Goal: Task Accomplishment & Management: Use online tool/utility

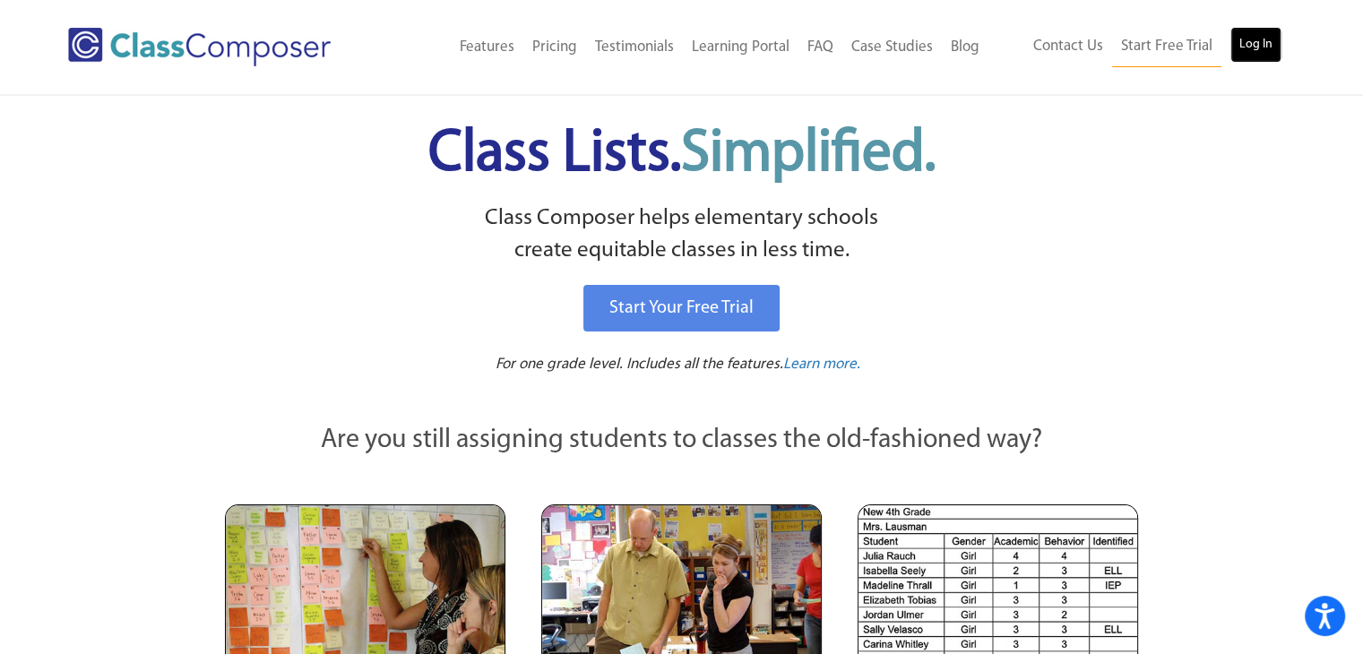
click at [1250, 48] on link "Log In" at bounding box center [1255, 45] width 51 height 36
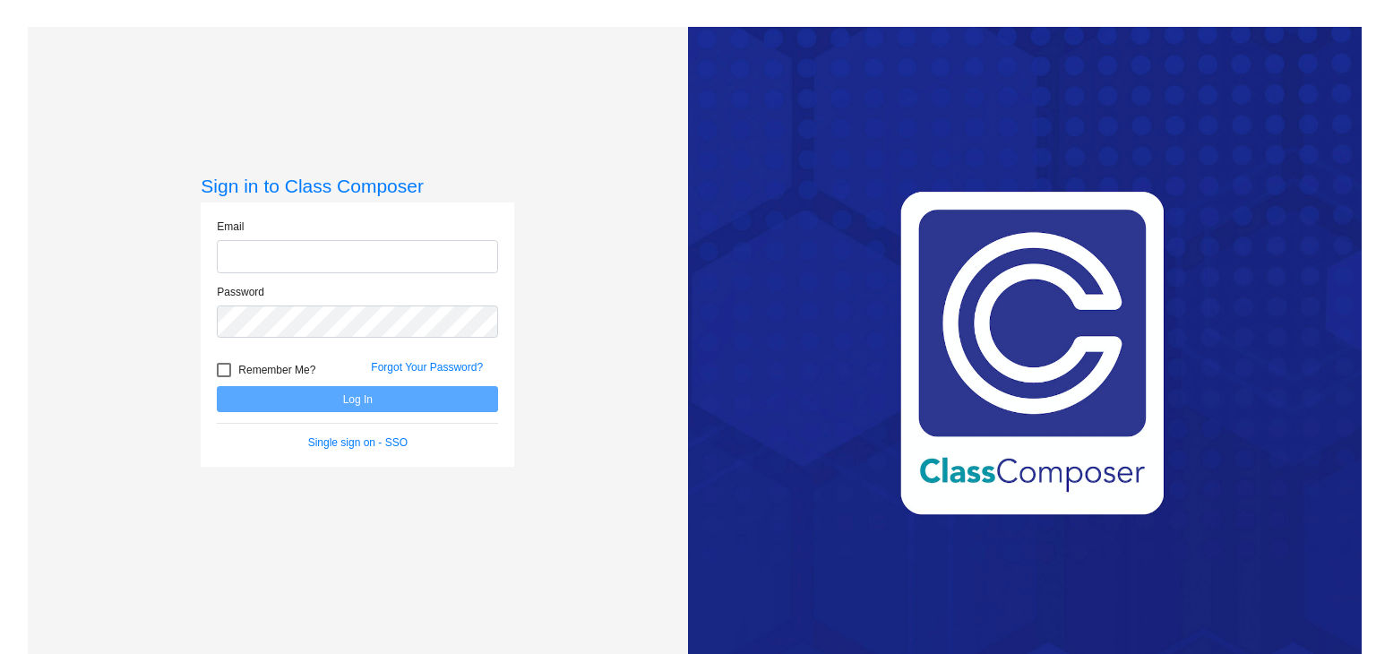
type input "jwozniak@seasidek12.org"
click at [353, 264] on input "jwozniak@seasidek12.org" at bounding box center [357, 256] width 281 height 33
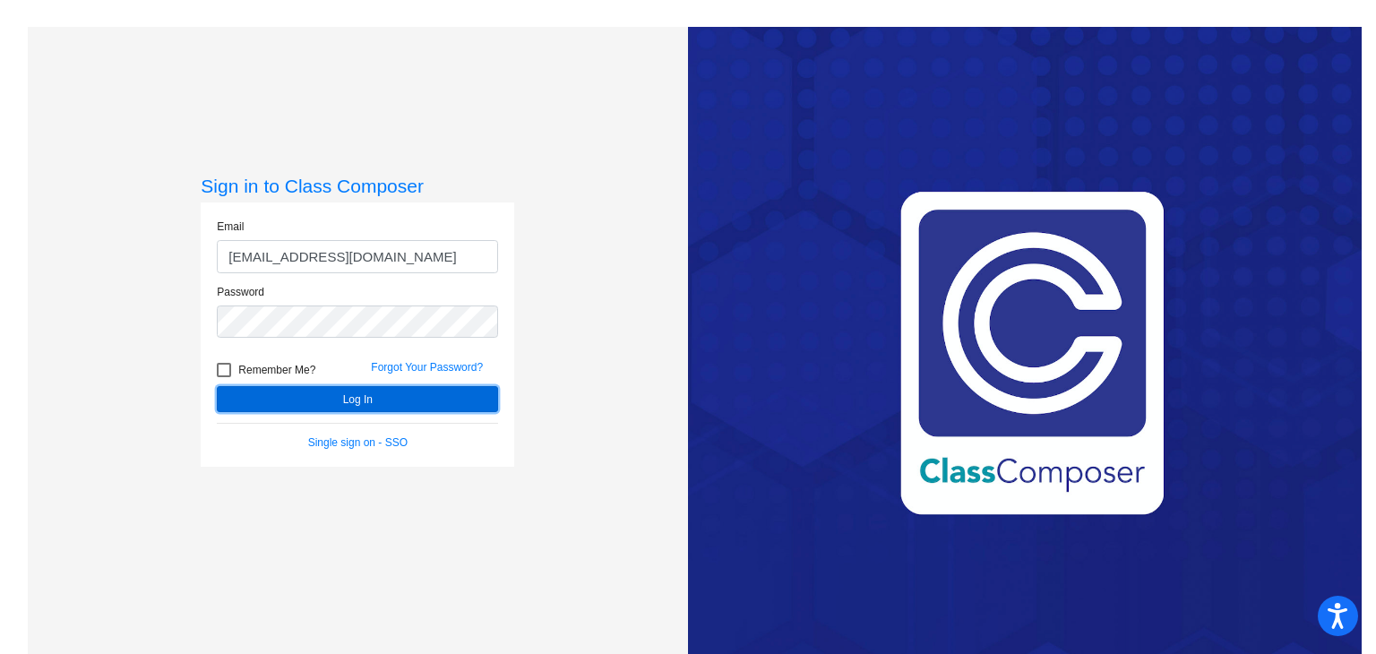
click at [273, 399] on button "Log In" at bounding box center [357, 399] width 281 height 26
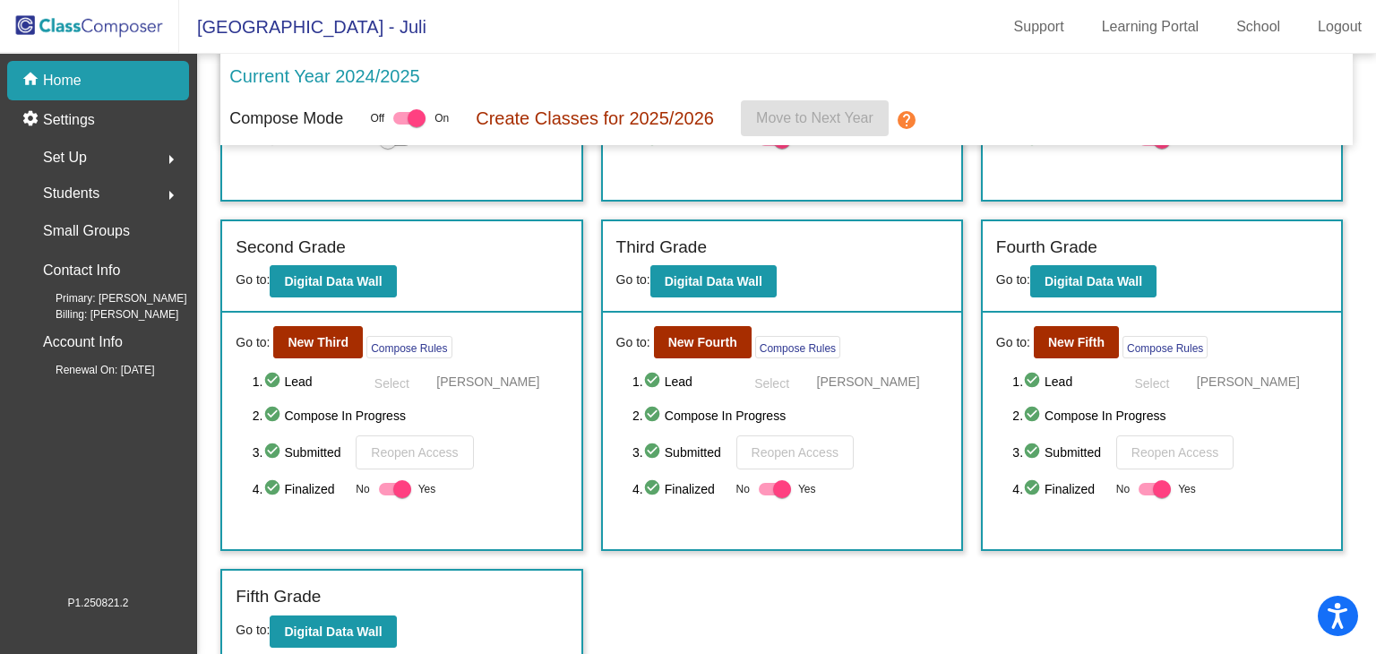
scroll to position [291, 0]
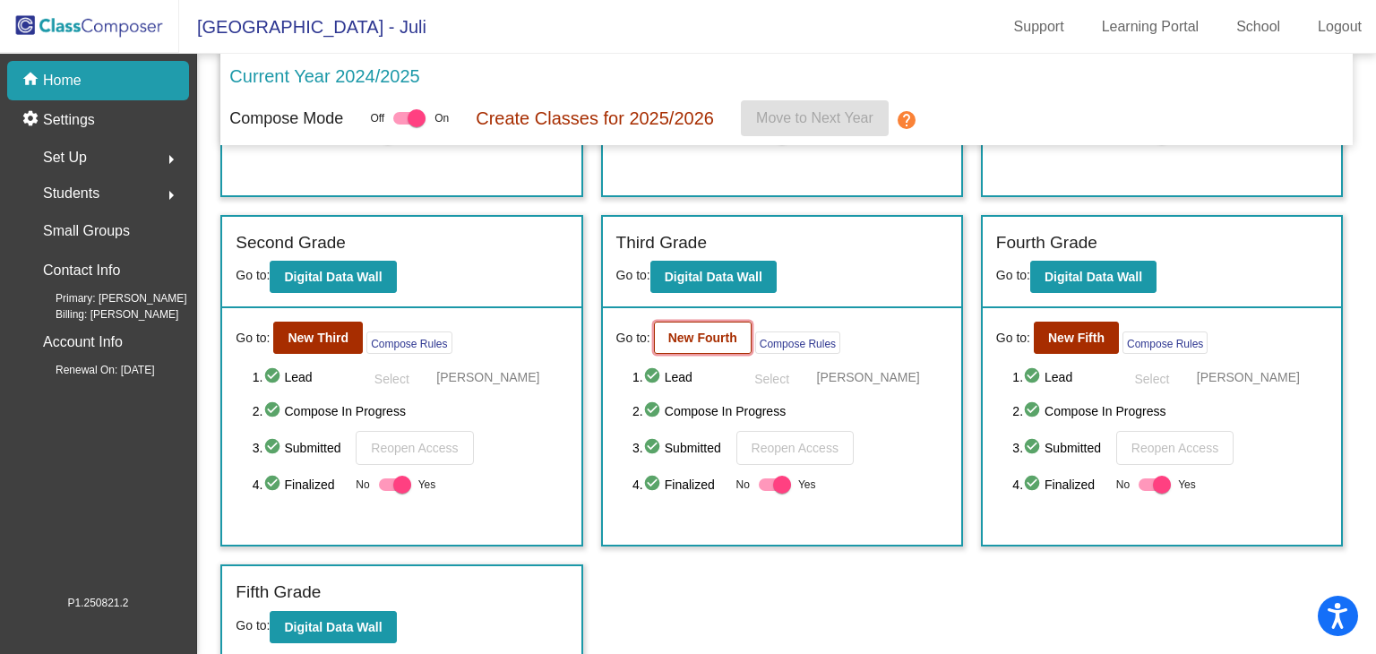
click at [729, 338] on b "New Fourth" at bounding box center [703, 338] width 69 height 14
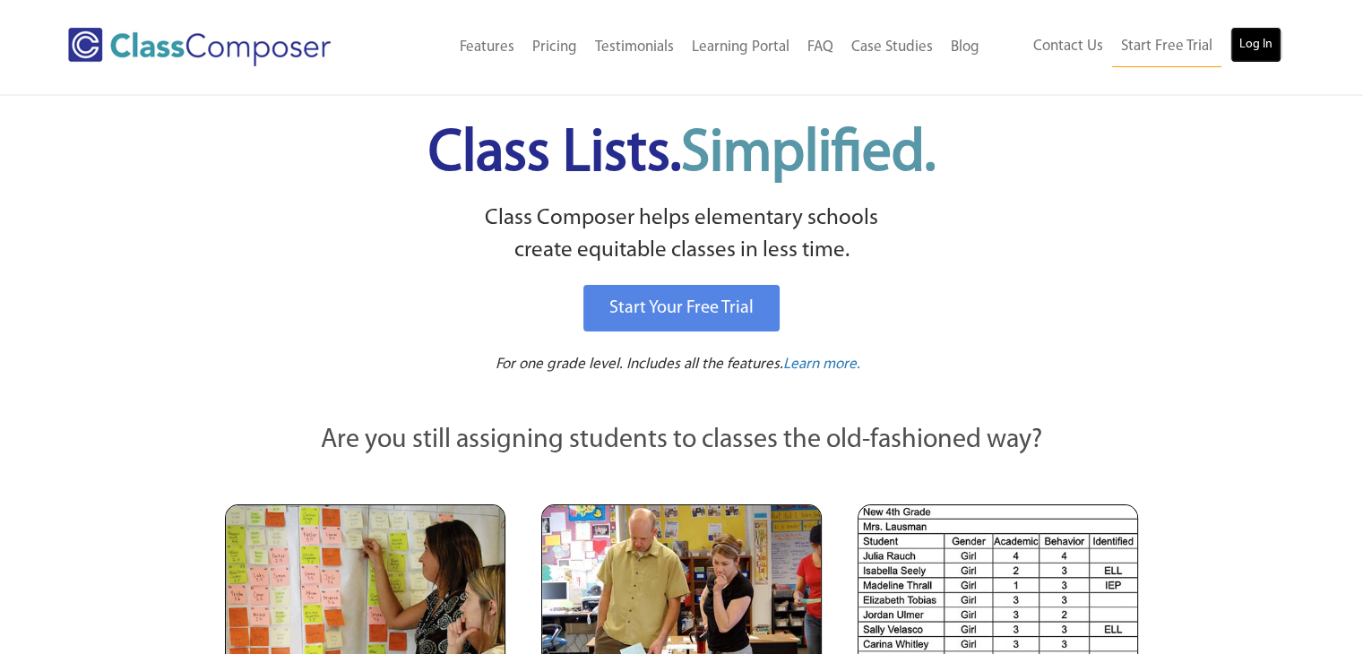
click at [1255, 44] on link "Log In" at bounding box center [1255, 45] width 51 height 36
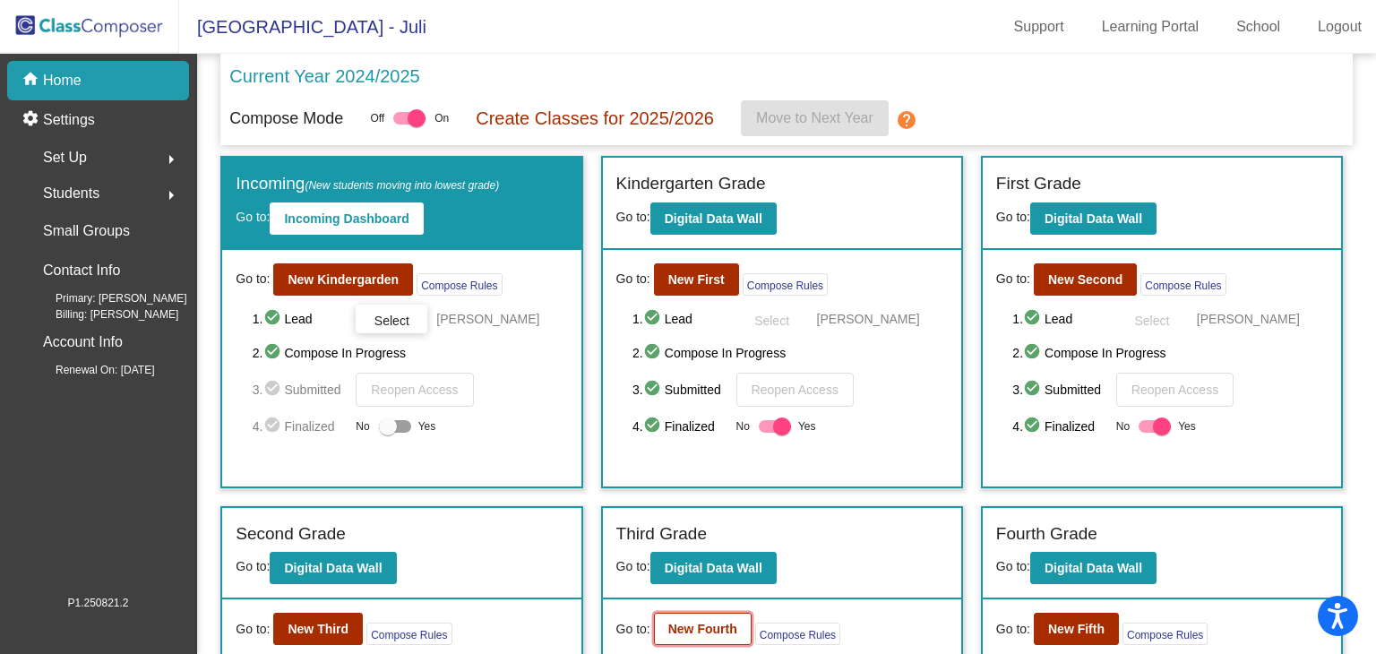
click at [695, 625] on b "New Fourth" at bounding box center [703, 629] width 69 height 14
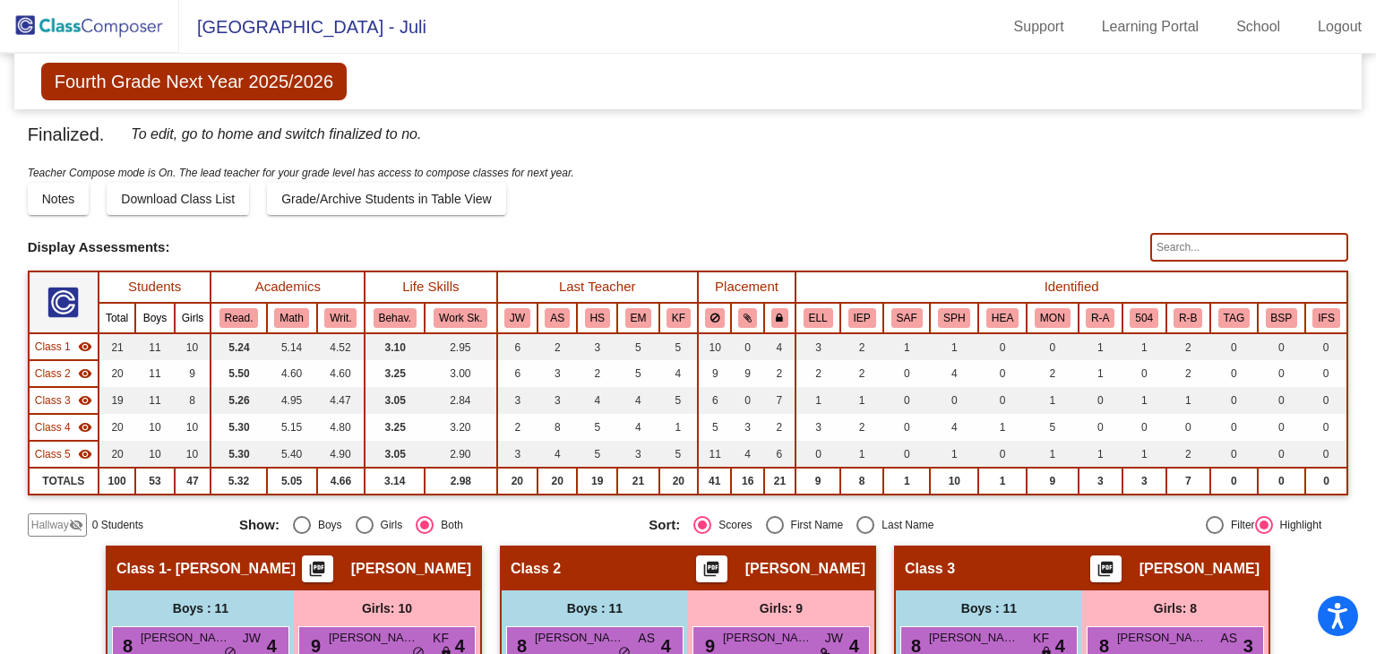
click at [1175, 245] on input "text" at bounding box center [1250, 247] width 198 height 29
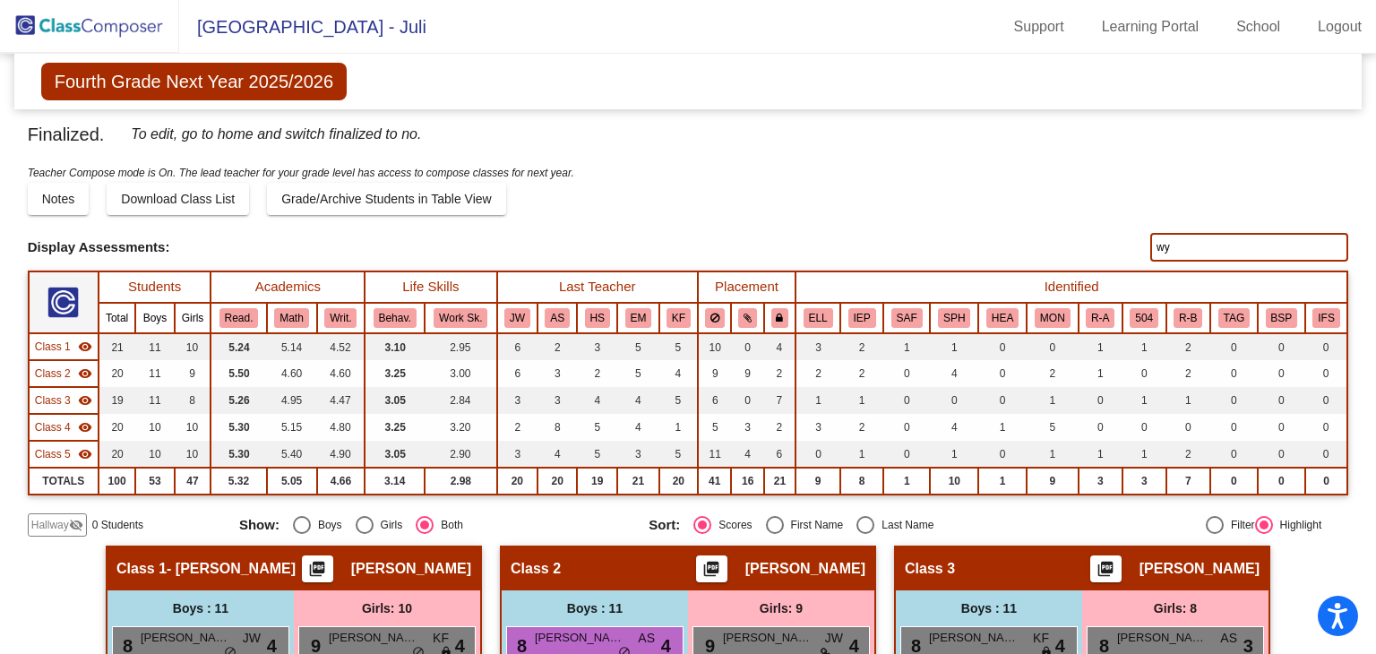
type input "w"
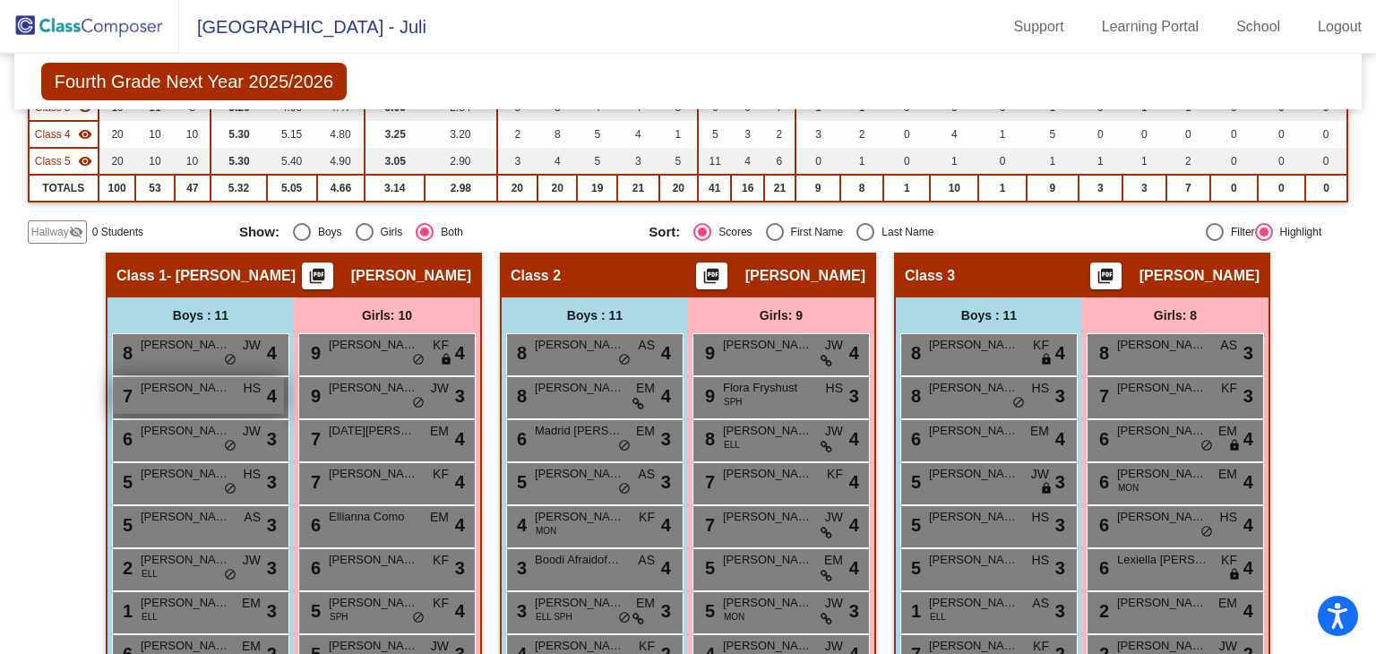
scroll to position [472, 0]
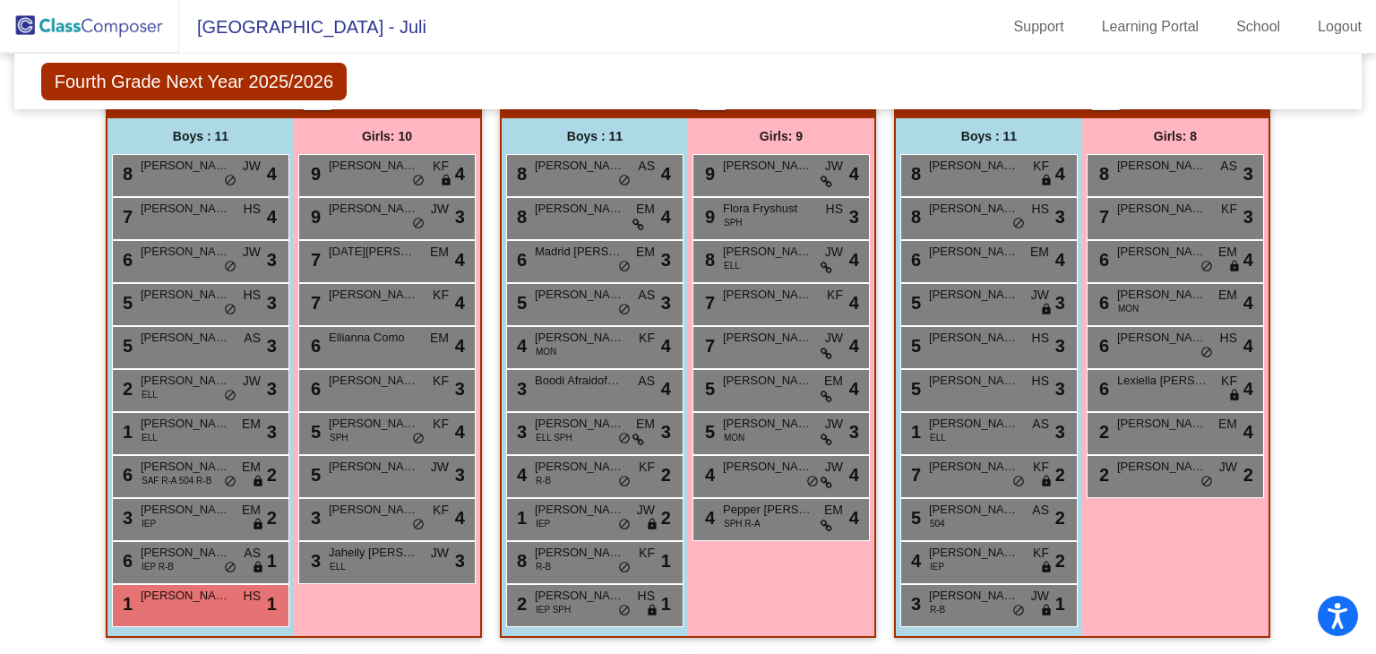
type input "[PERSON_NAME]"
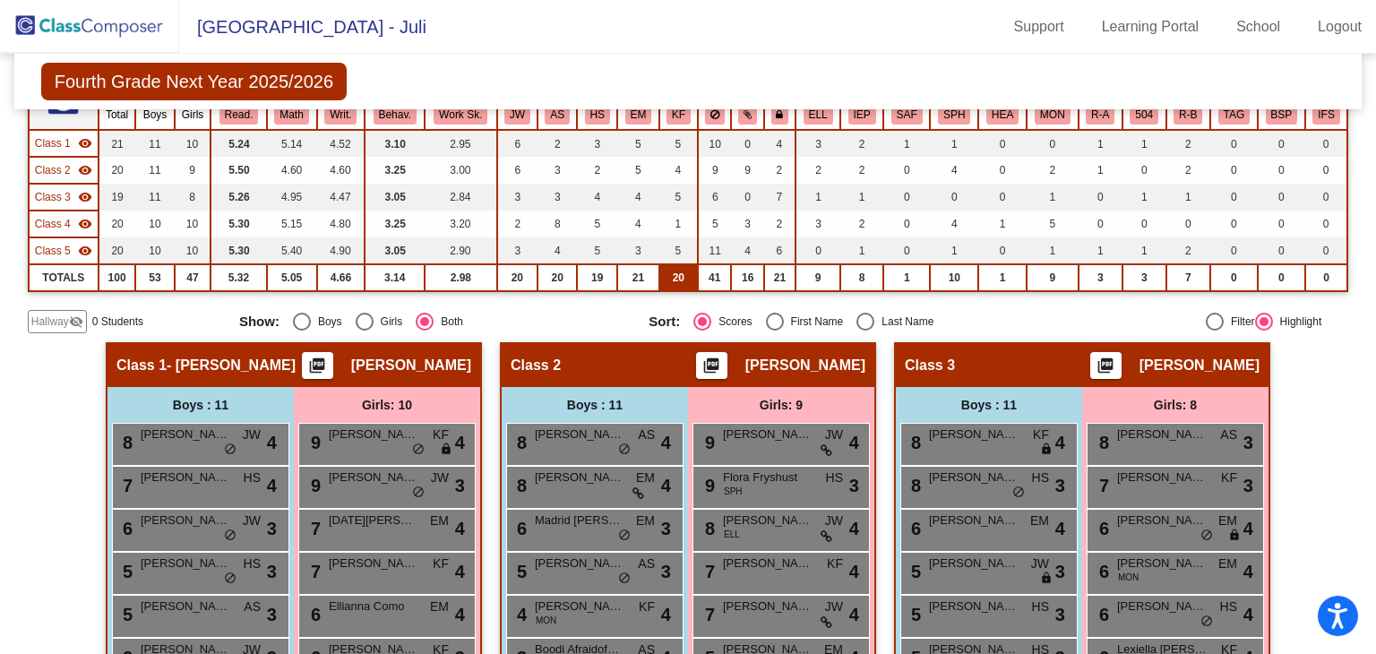
scroll to position [0, 0]
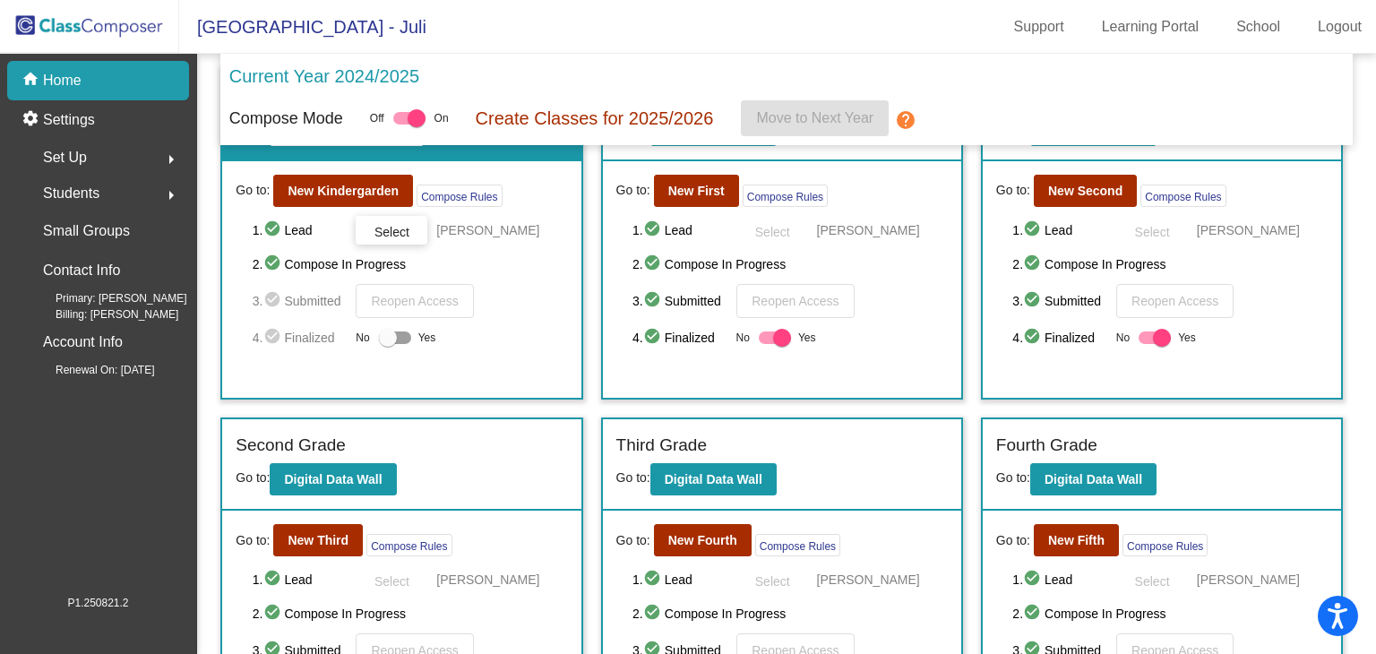
scroll to position [90, 0]
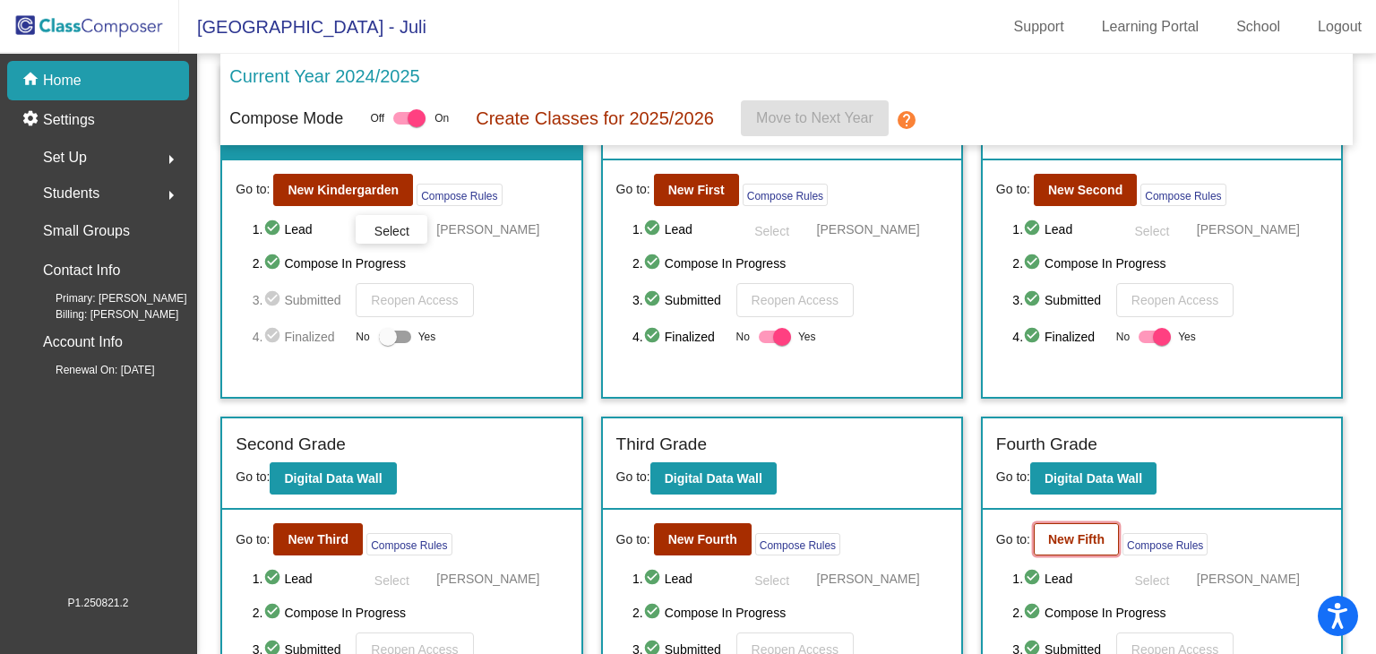
click at [1072, 546] on button "New Fifth" at bounding box center [1076, 539] width 85 height 32
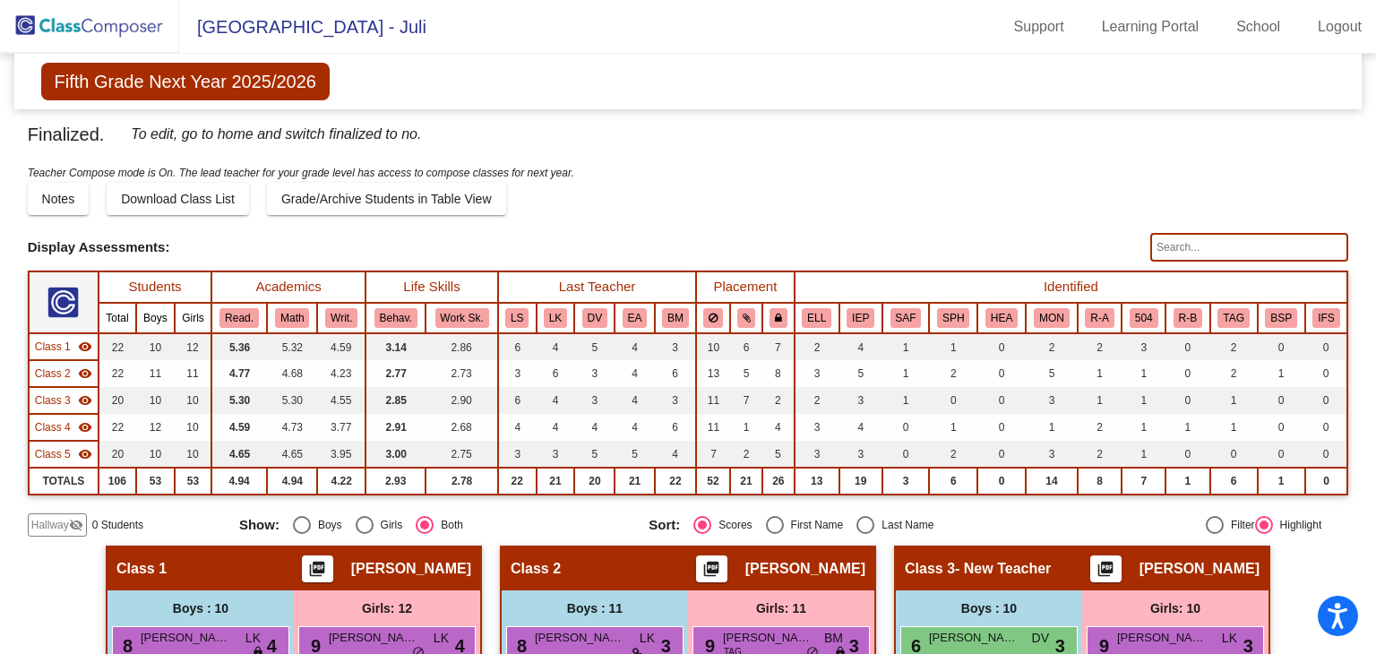
click at [1191, 245] on input "text" at bounding box center [1250, 247] width 198 height 29
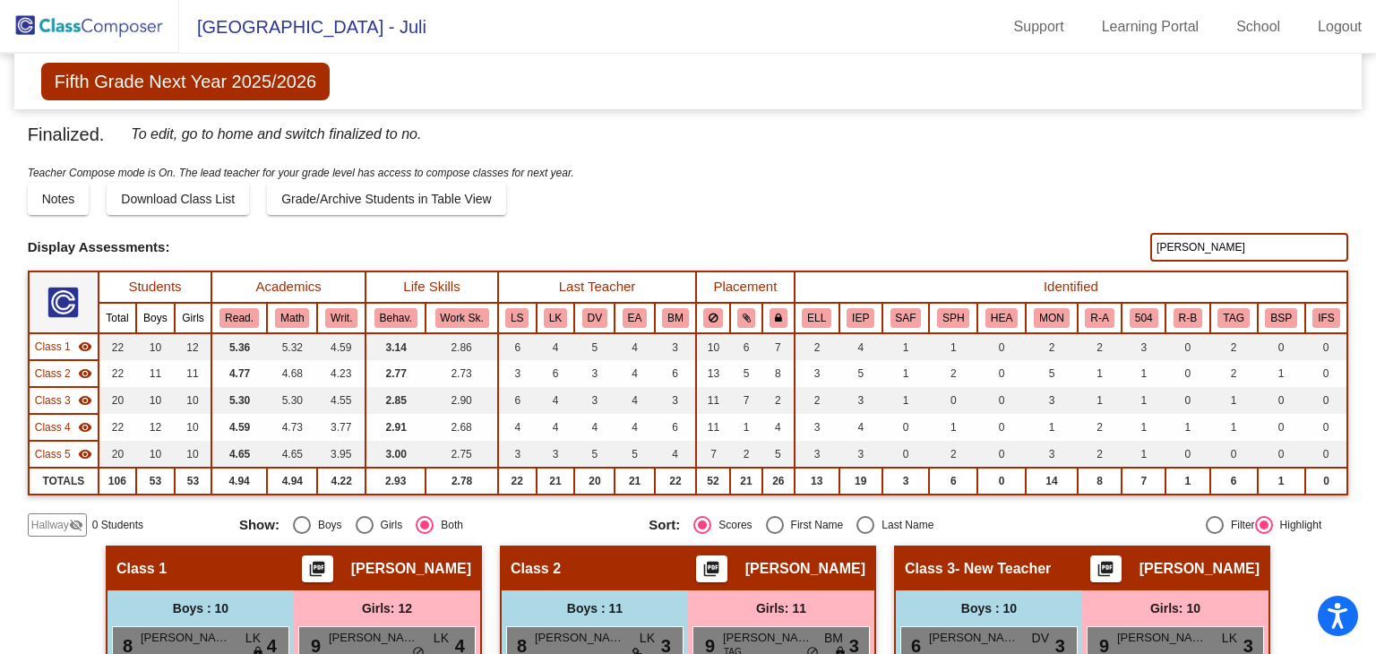
type input "[PERSON_NAME]"
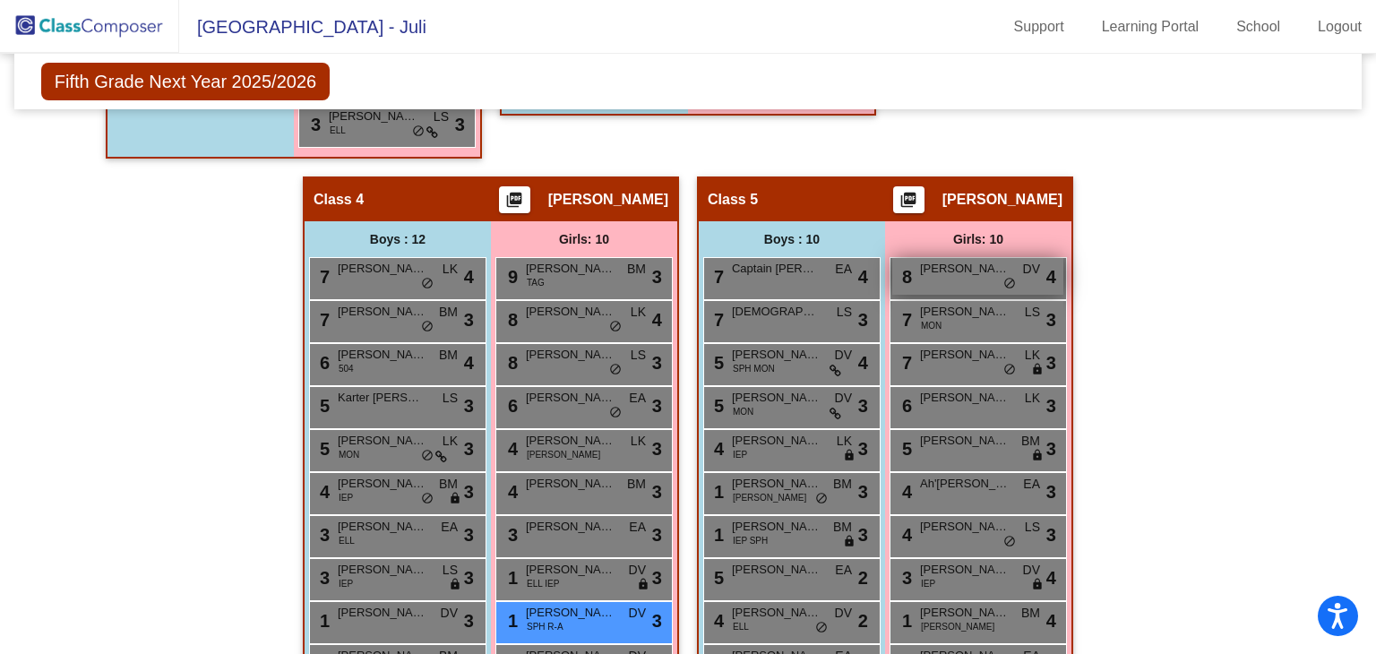
scroll to position [1049, 0]
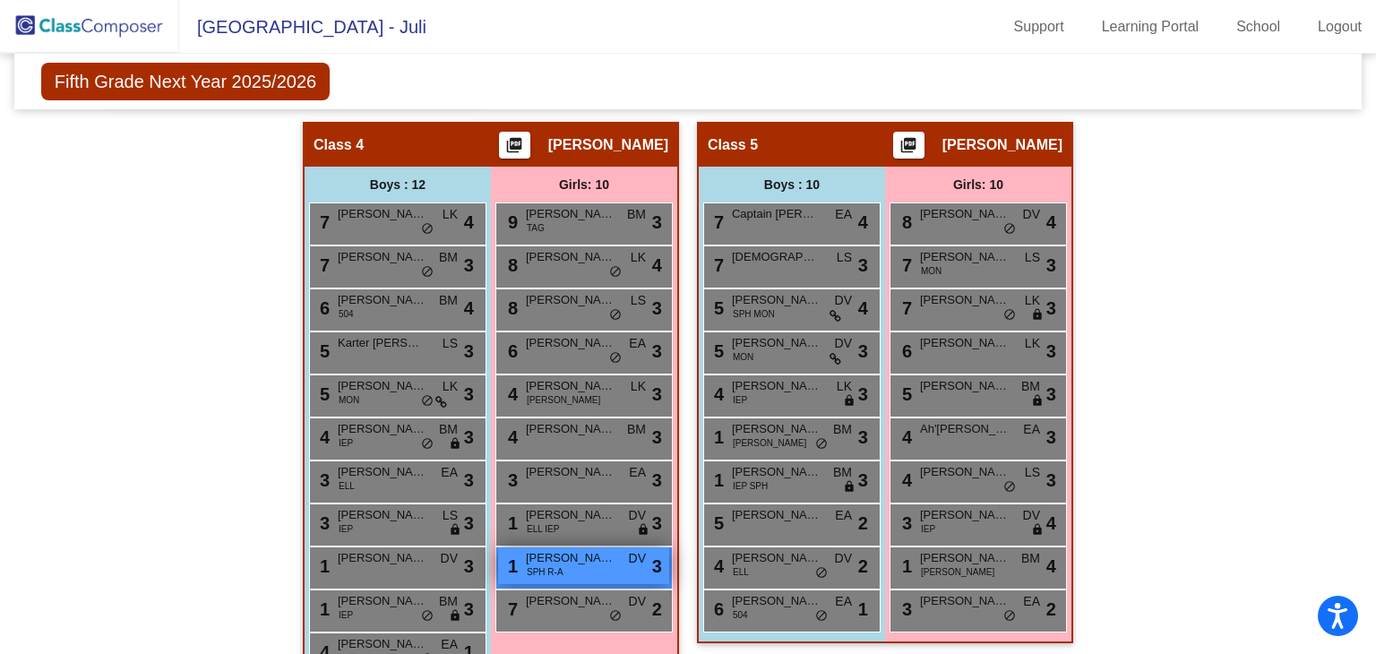
click at [598, 563] on div "1 [PERSON_NAME] SPH [PERSON_NAME] DV lock do_not_disturb_alt 3" at bounding box center [583, 566] width 171 height 37
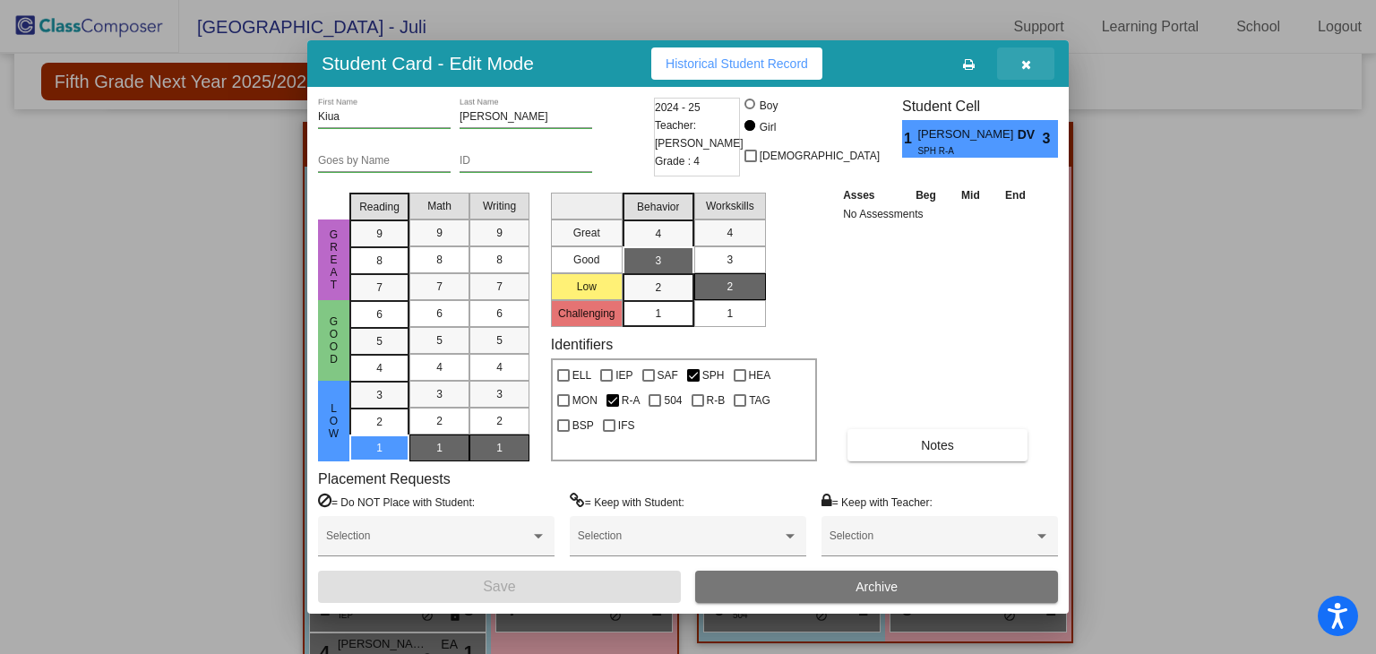
click at [1026, 61] on icon "button" at bounding box center [1027, 64] width 10 height 13
